Goal: Obtain resource: Obtain resource

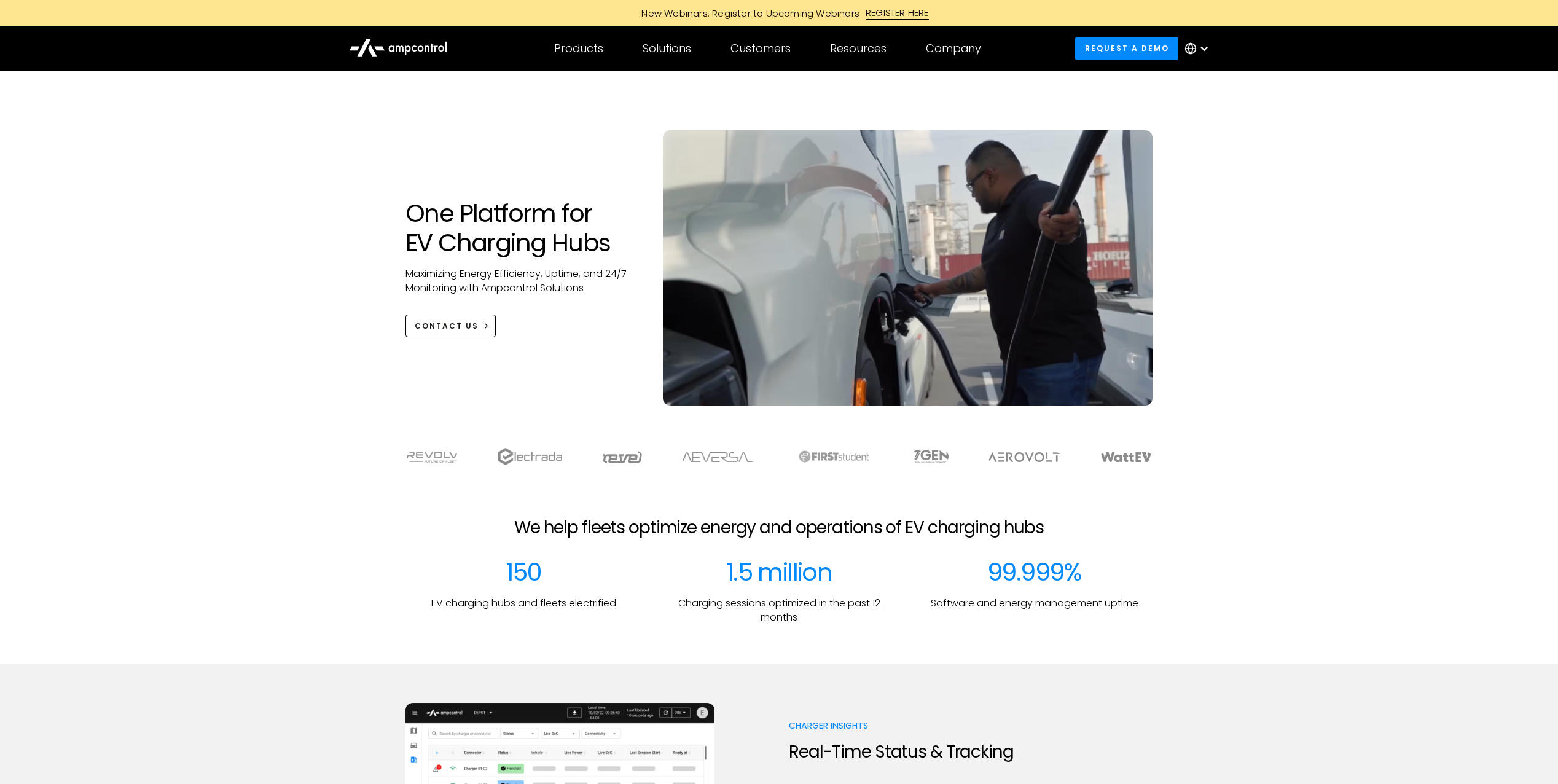
click at [240, 258] on div "One Platform for EV Charging Hubs Maximizing Energy Efficiency, Uptime, and 24/…" at bounding box center [779, 250] width 1558 height 358
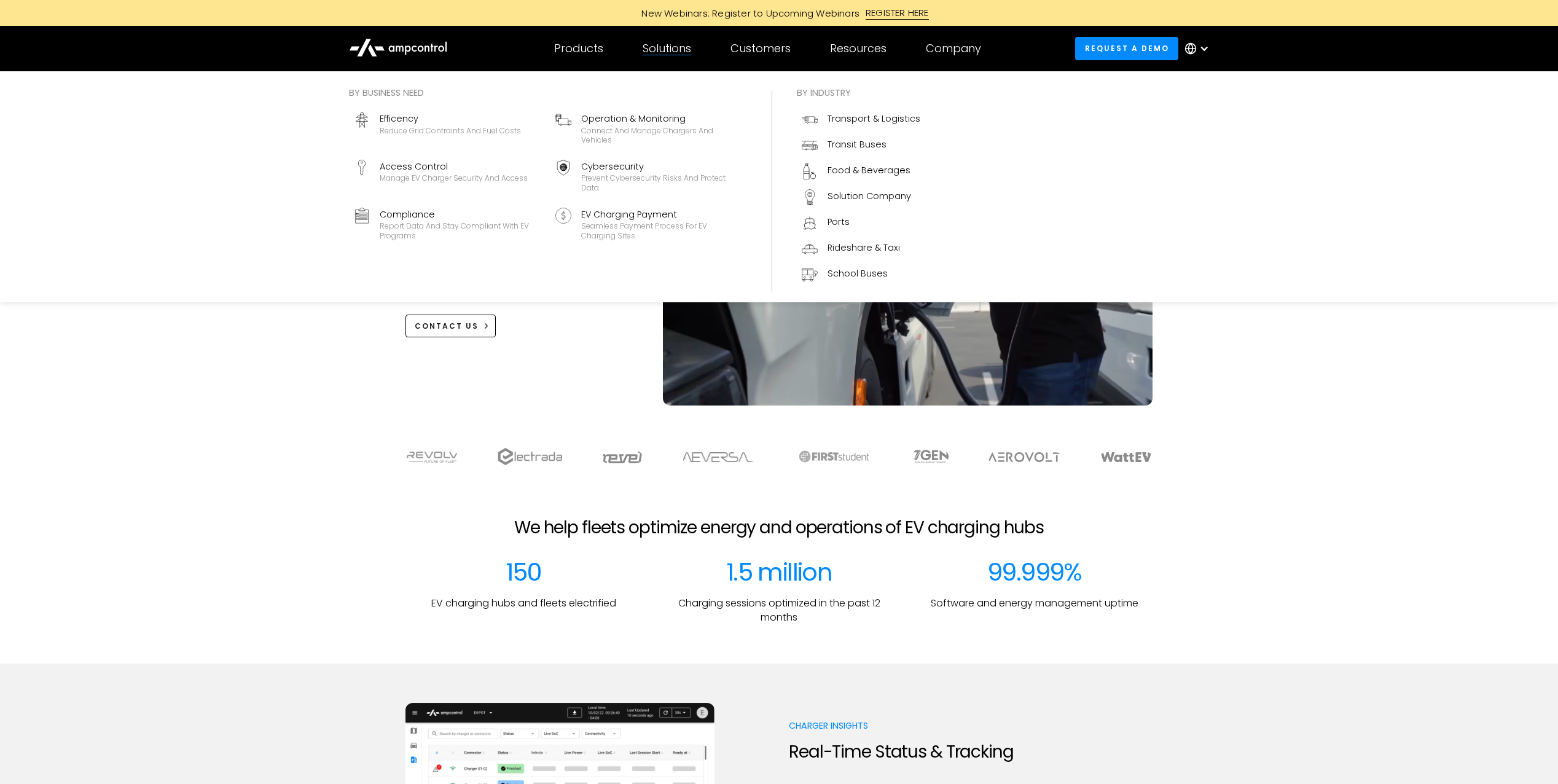
click at [161, 253] on div "By business need Efficency Reduce grid contraints and fuel costs Operation & Mo…" at bounding box center [779, 186] width 1558 height 231
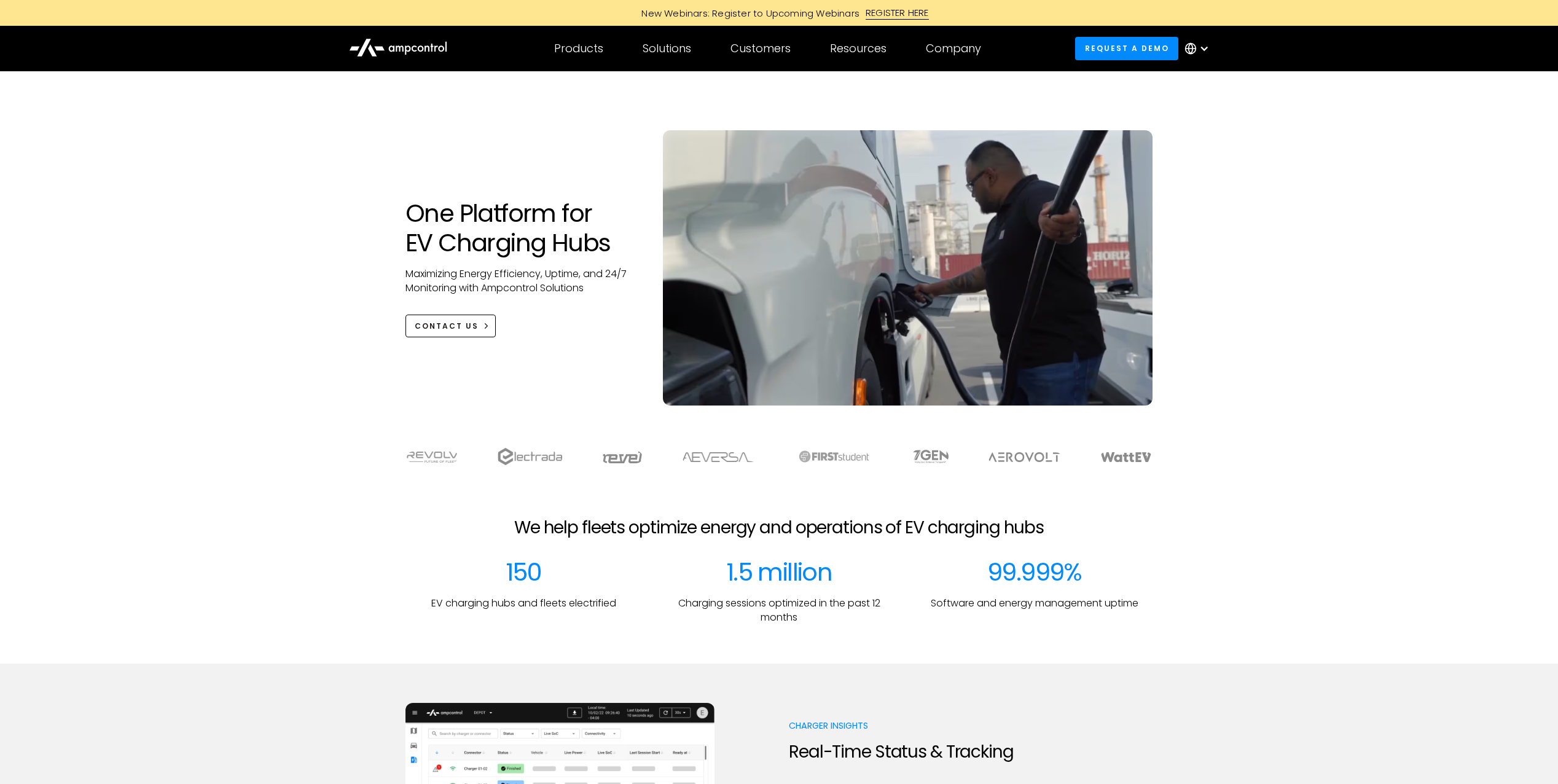
click at [153, 379] on div "One Platform for EV Charging Hubs Maximizing Energy Efficiency, Uptime, and 24/…" at bounding box center [779, 250] width 1558 height 358
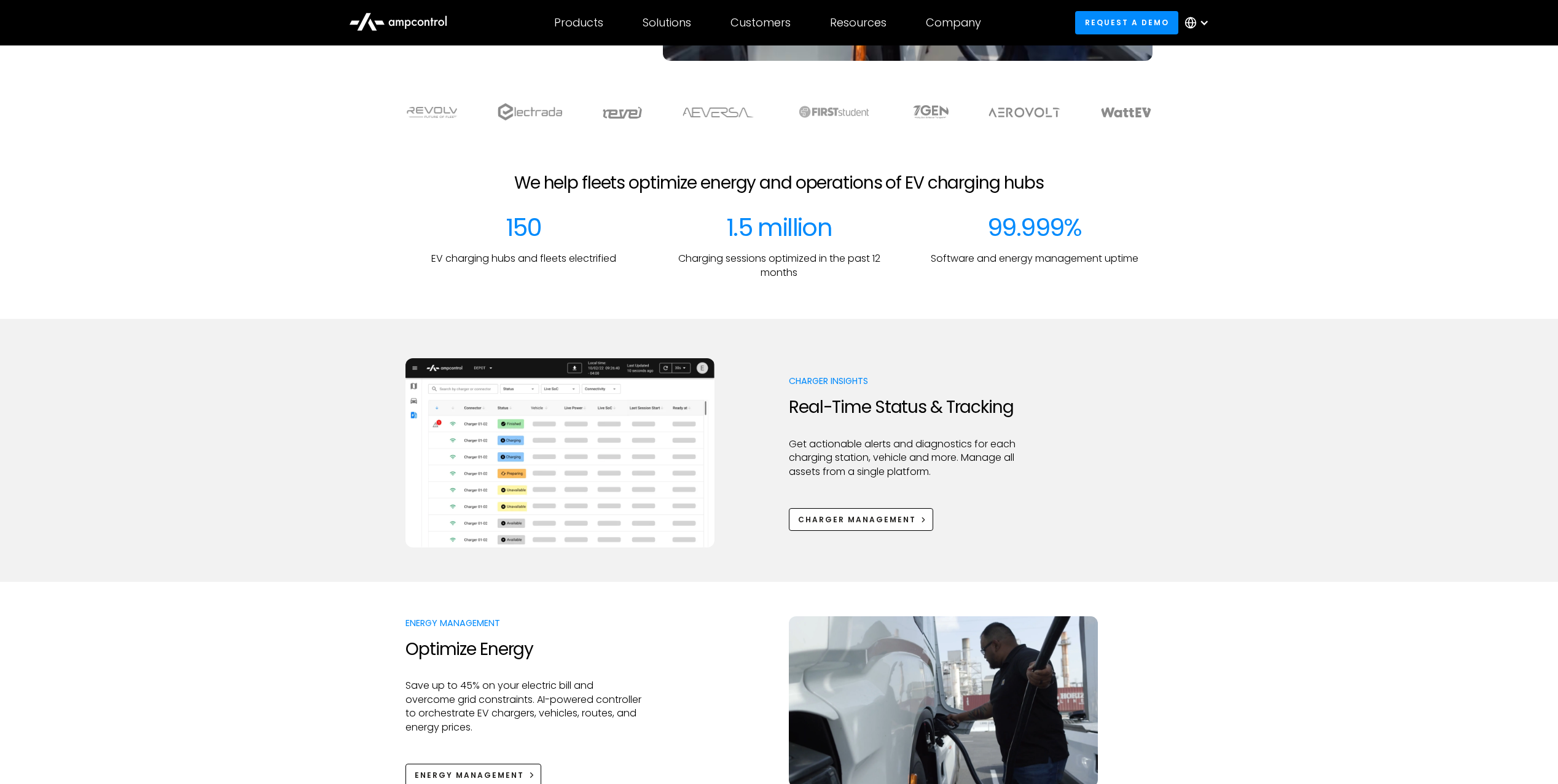
scroll to position [368, 0]
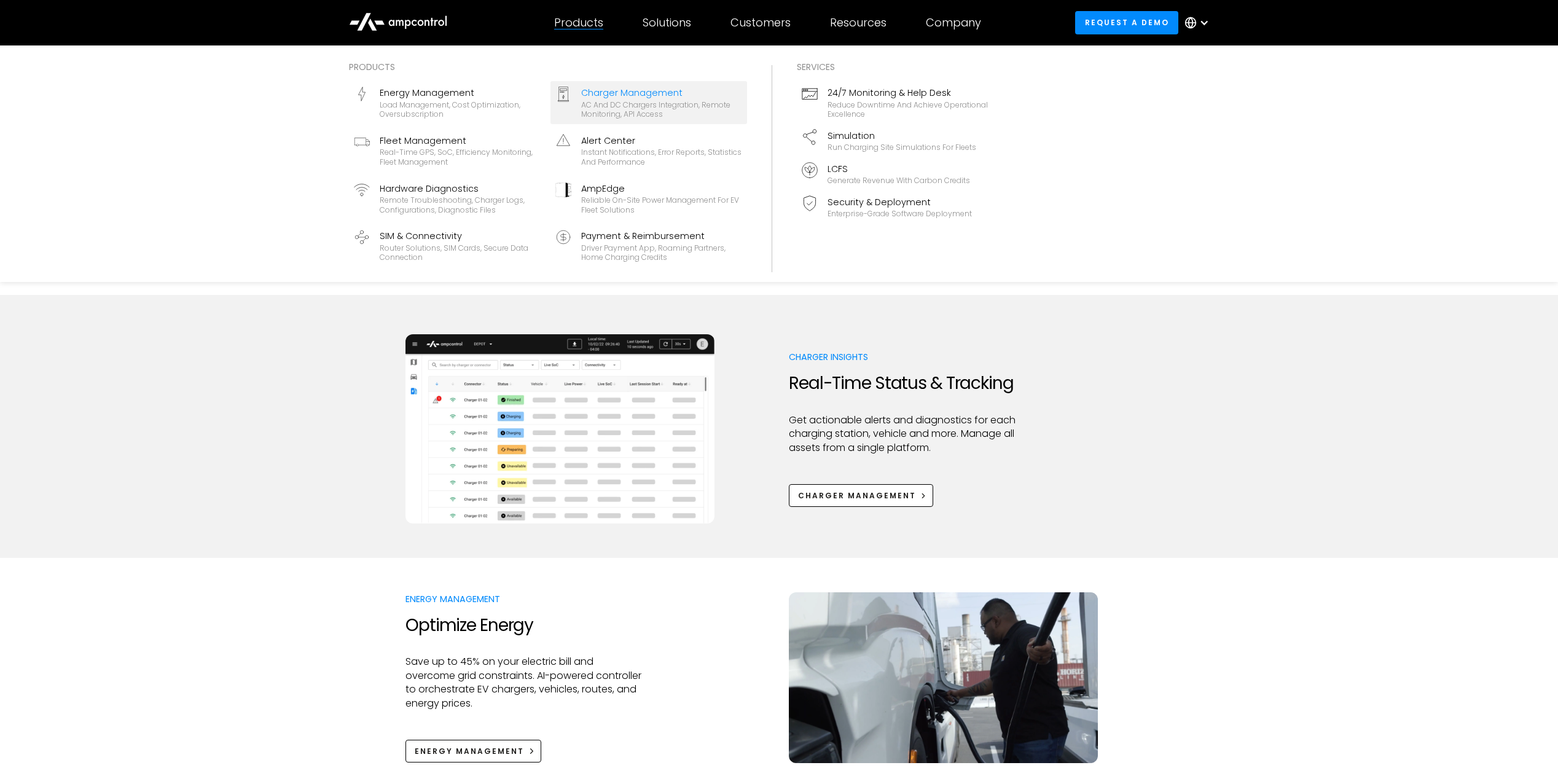
click at [717, 112] on div "AC and DC chargers integration, remote monitoring, API access" at bounding box center [662, 109] width 161 height 19
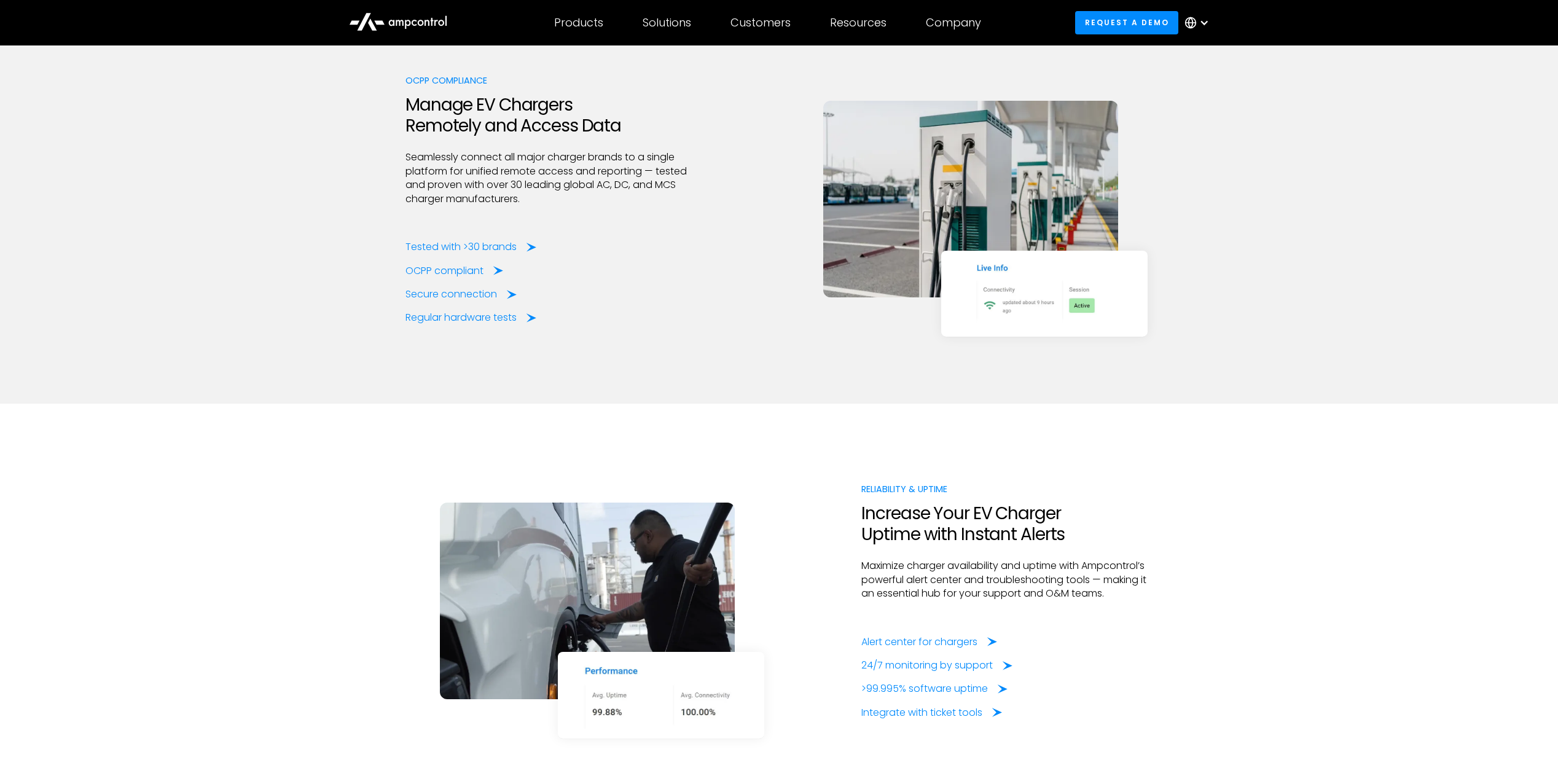
scroll to position [1781, 0]
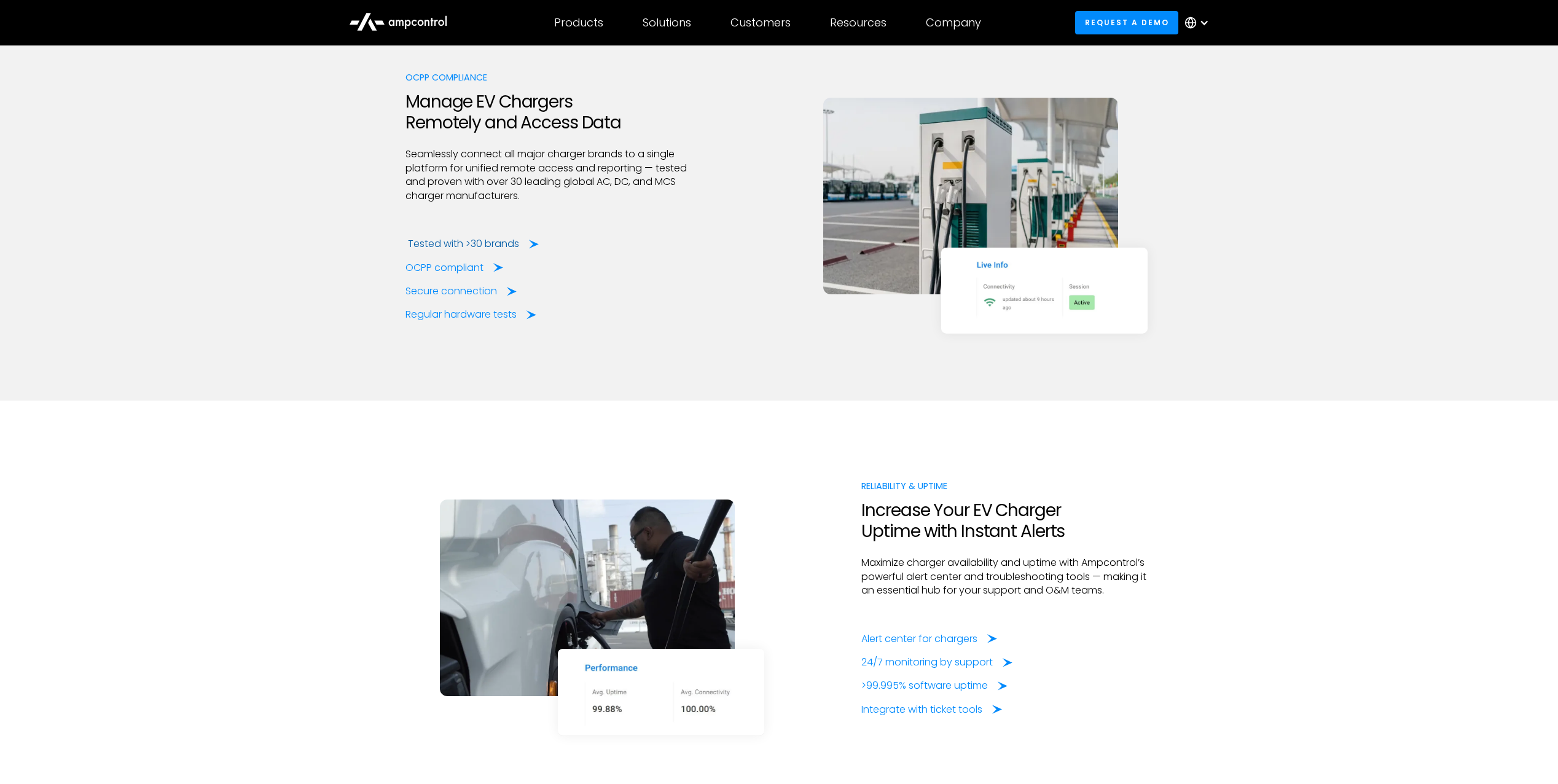
click at [497, 241] on div "Tested with >30 brands" at bounding box center [463, 244] width 111 height 14
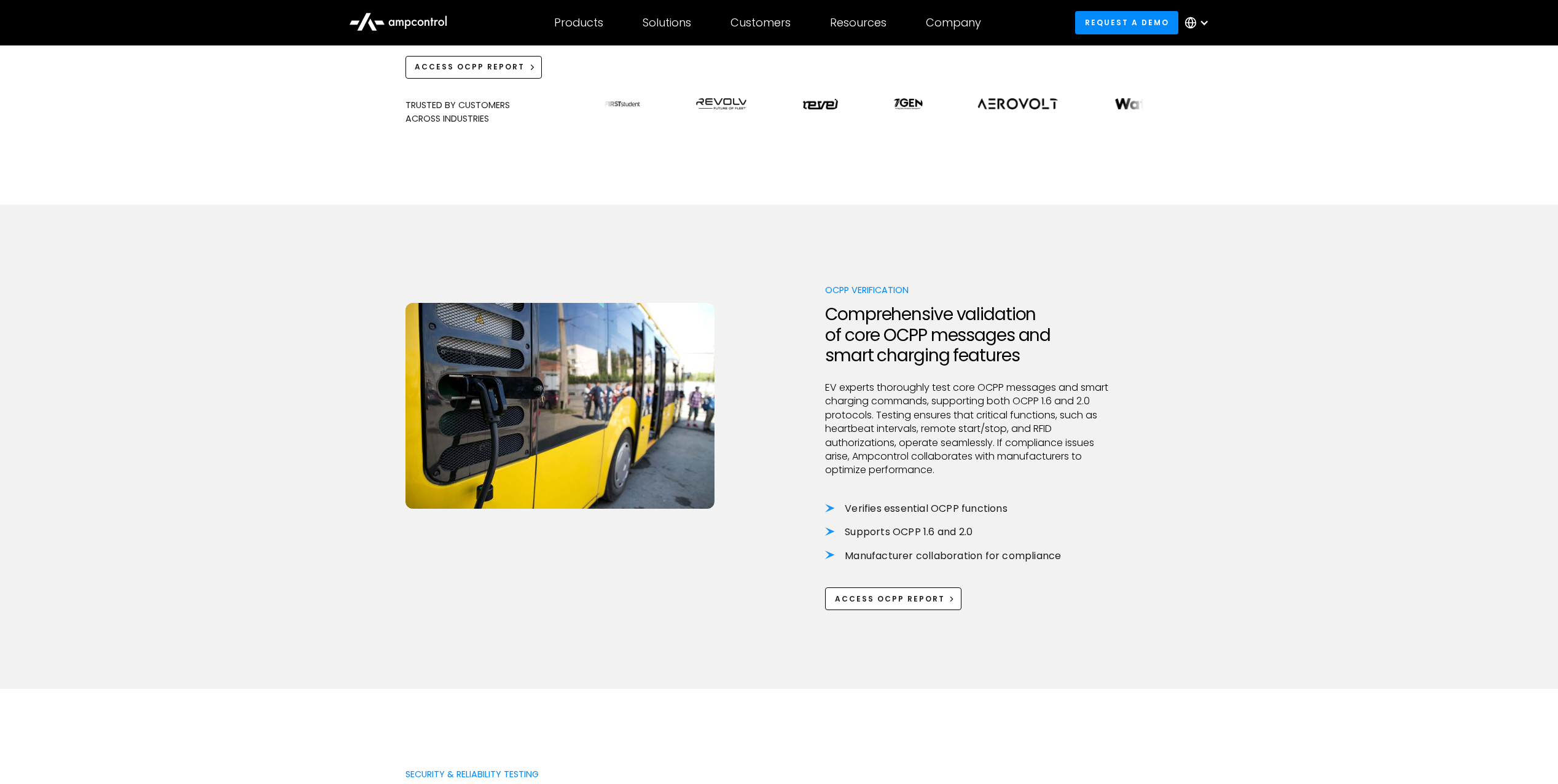
scroll to position [737, 0]
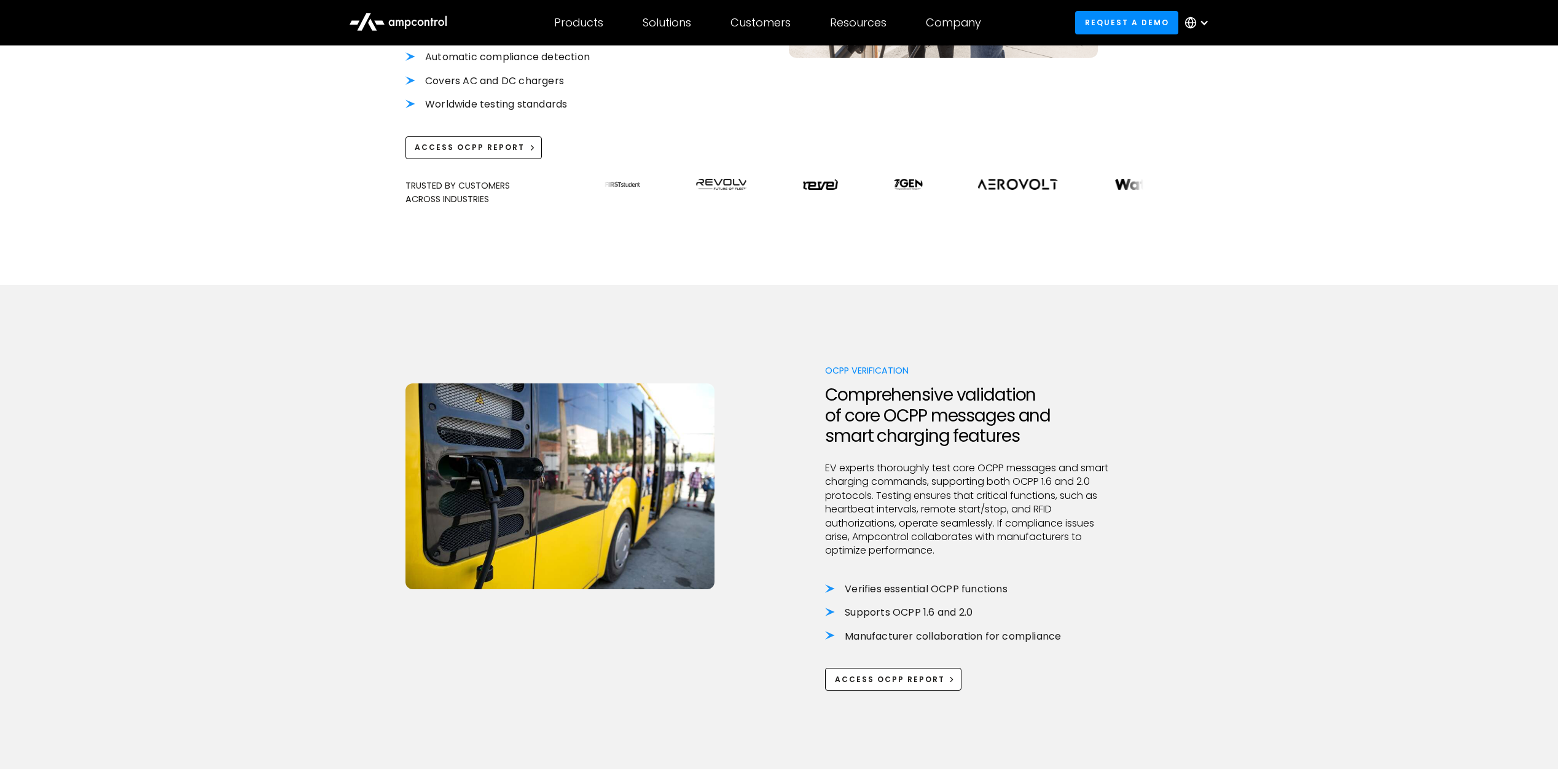
click at [925, 473] on p "EV experts thoroughly test core OCPP messages and smart charging commands, supp…" at bounding box center [971, 509] width 291 height 96
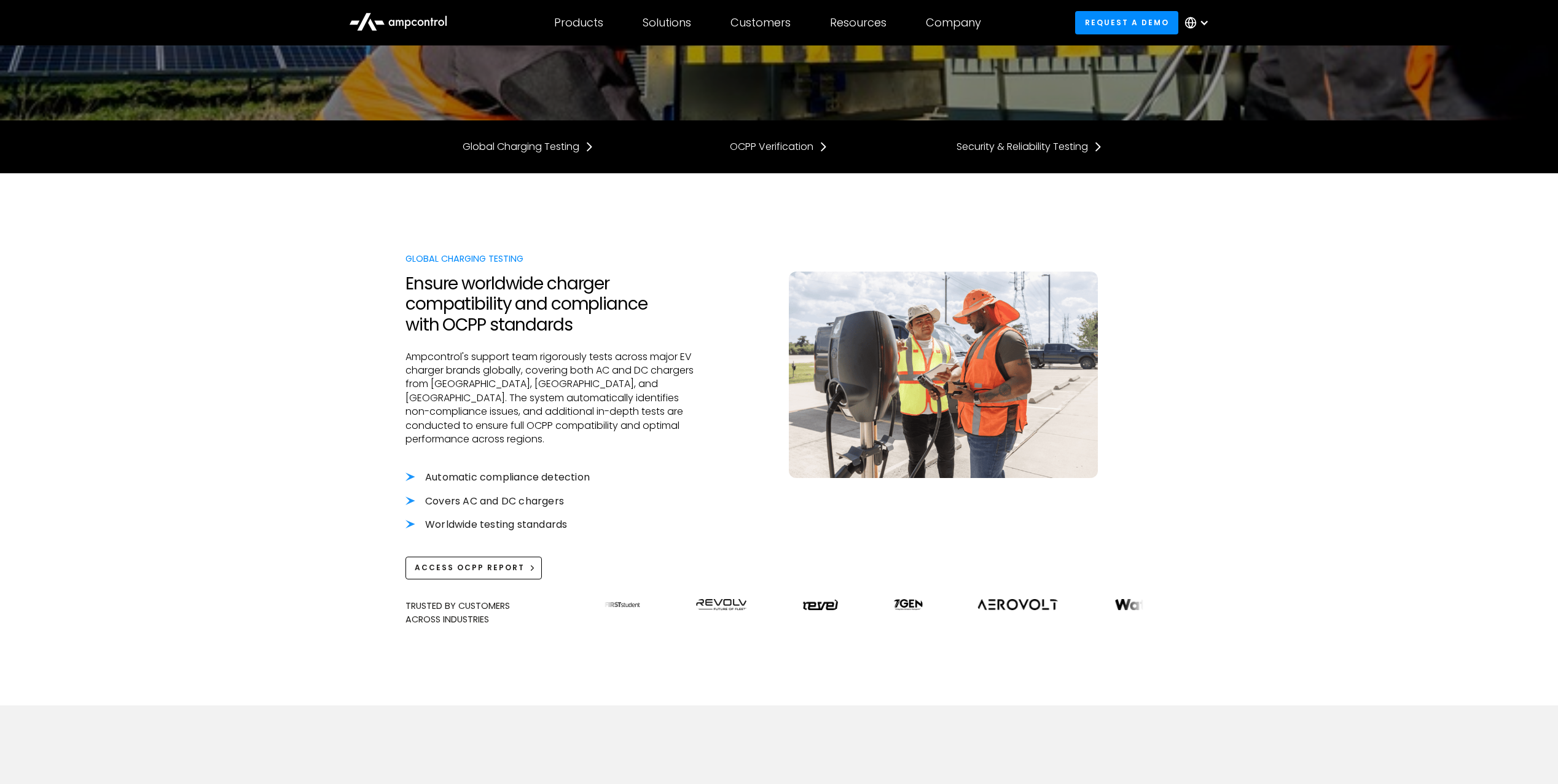
scroll to position [307, 0]
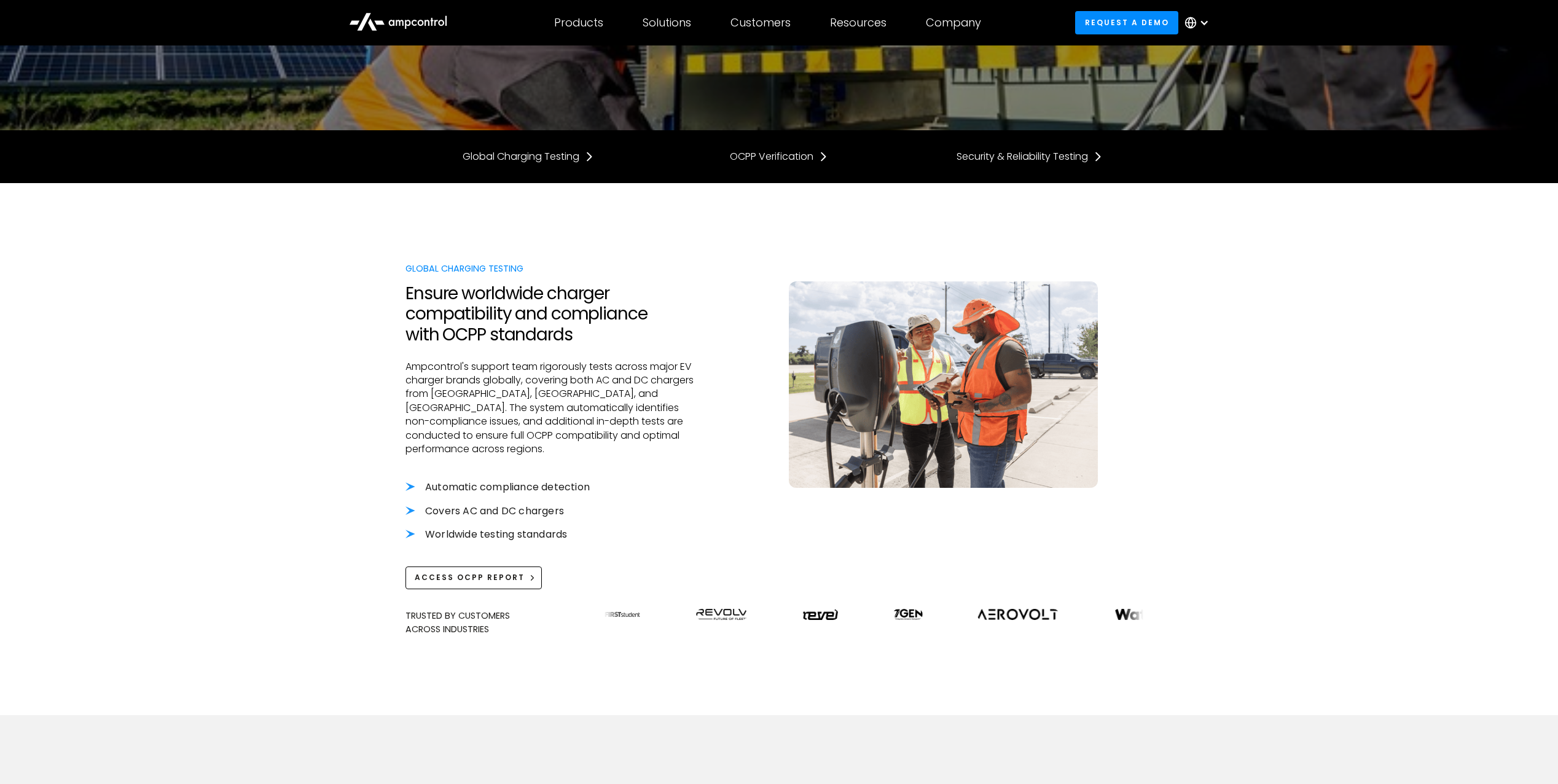
click at [442, 589] on div at bounding box center [779, 599] width 747 height 20
click at [451, 570] on link "Access OCPP Report" at bounding box center [474, 578] width 136 height 23
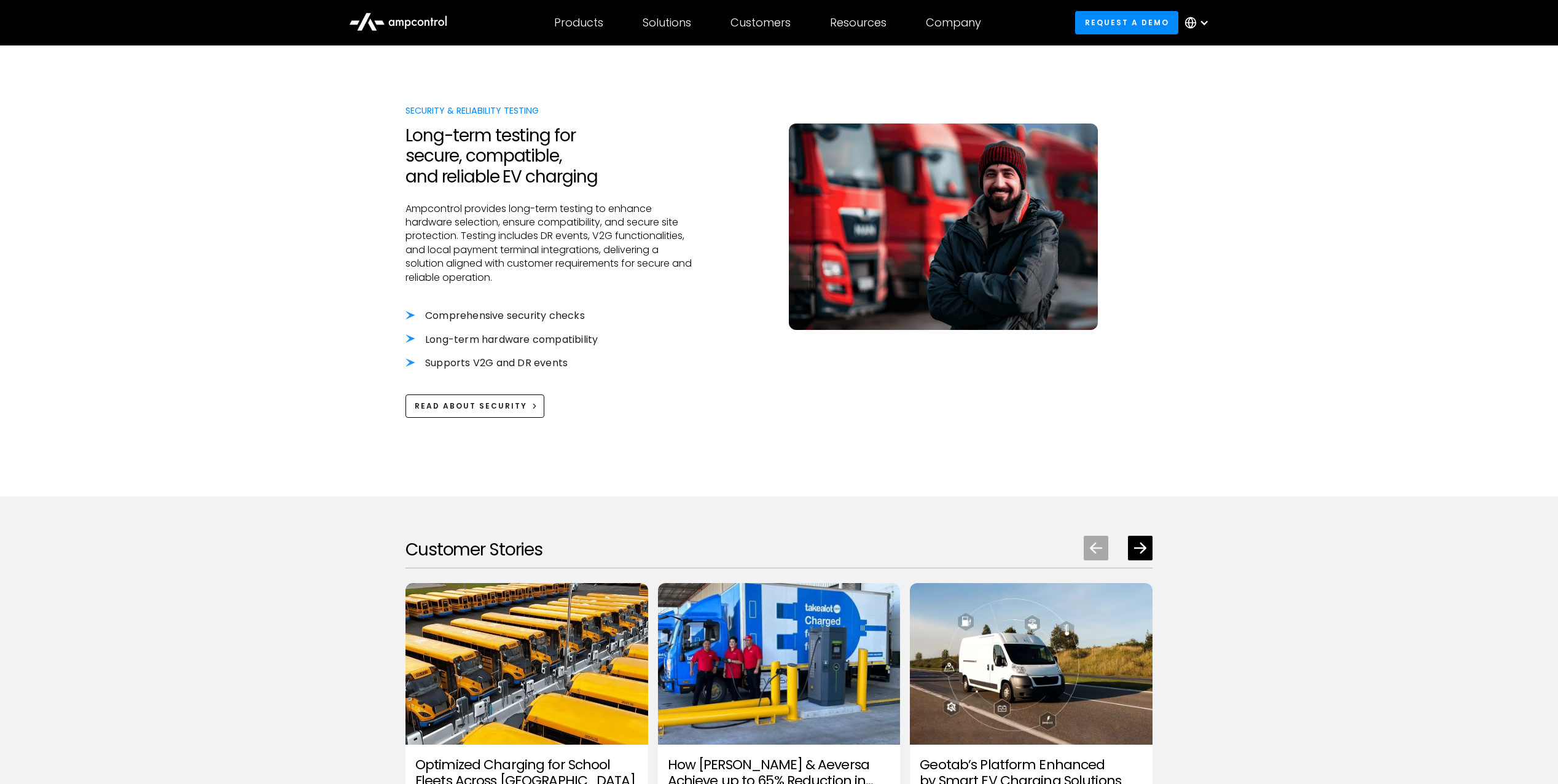
scroll to position [1351, 0]
